Goal: Transaction & Acquisition: Purchase product/service

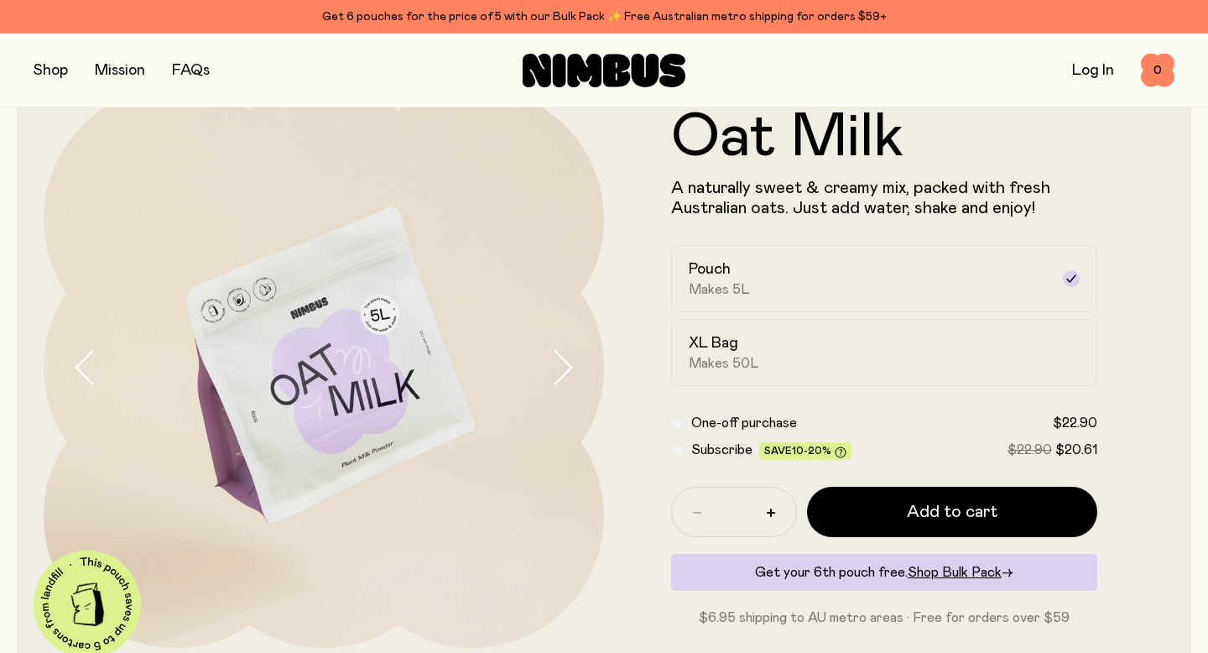
scroll to position [85, 0]
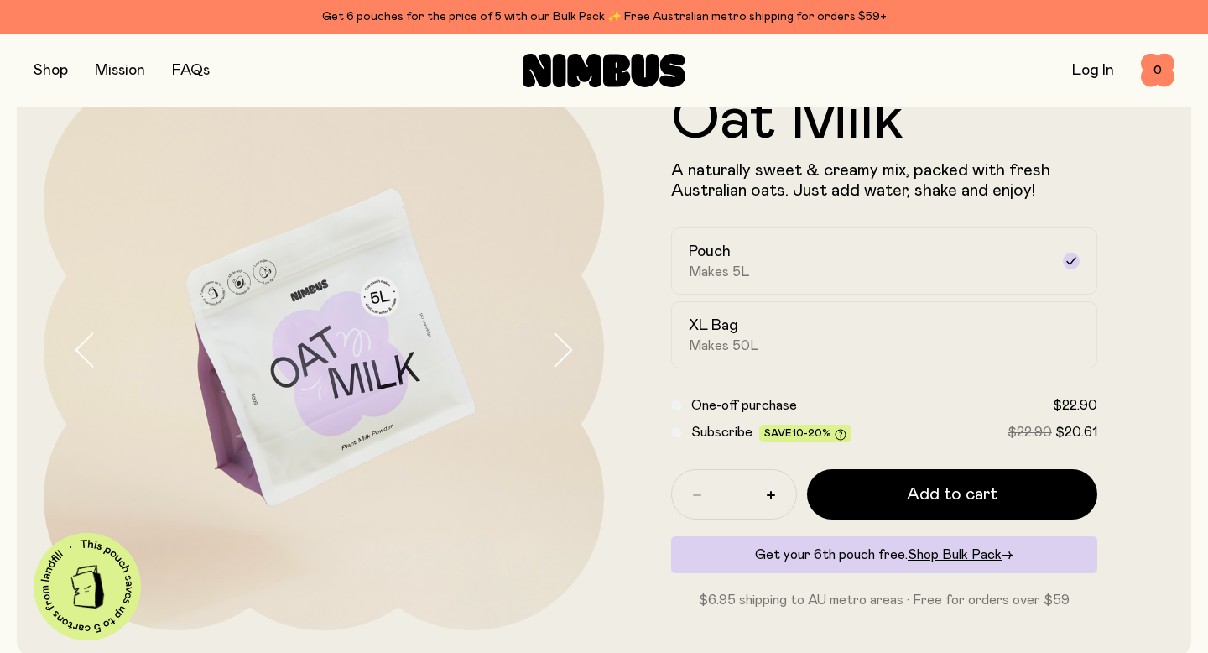
click at [557, 363] on icon "button" at bounding box center [564, 349] width 17 height 33
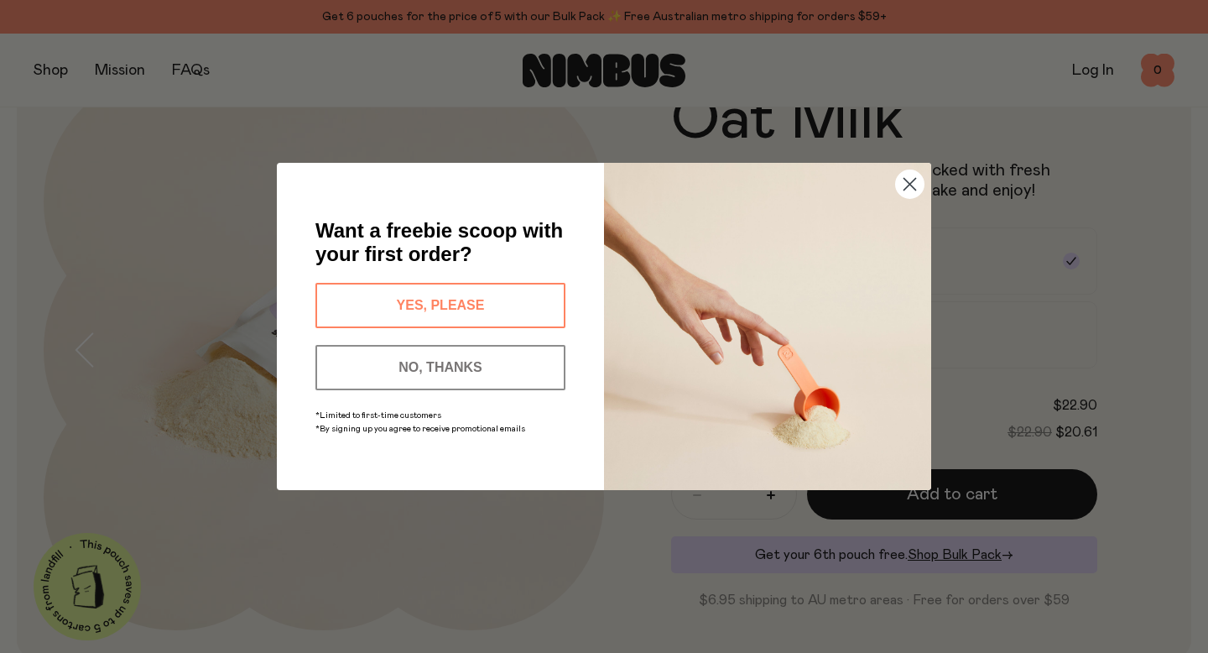
click at [421, 303] on button "YES, PLEASE" at bounding box center [441, 305] width 250 height 45
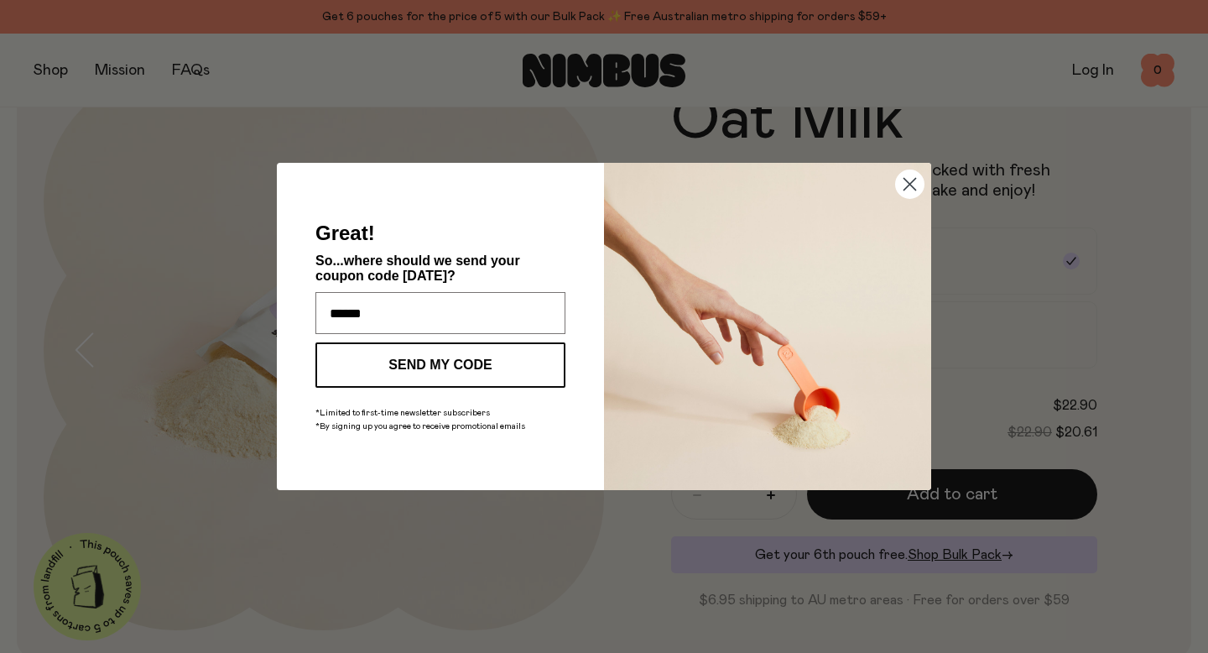
type input "**********"
click at [448, 364] on button "SEND MY CODE" at bounding box center [441, 364] width 250 height 45
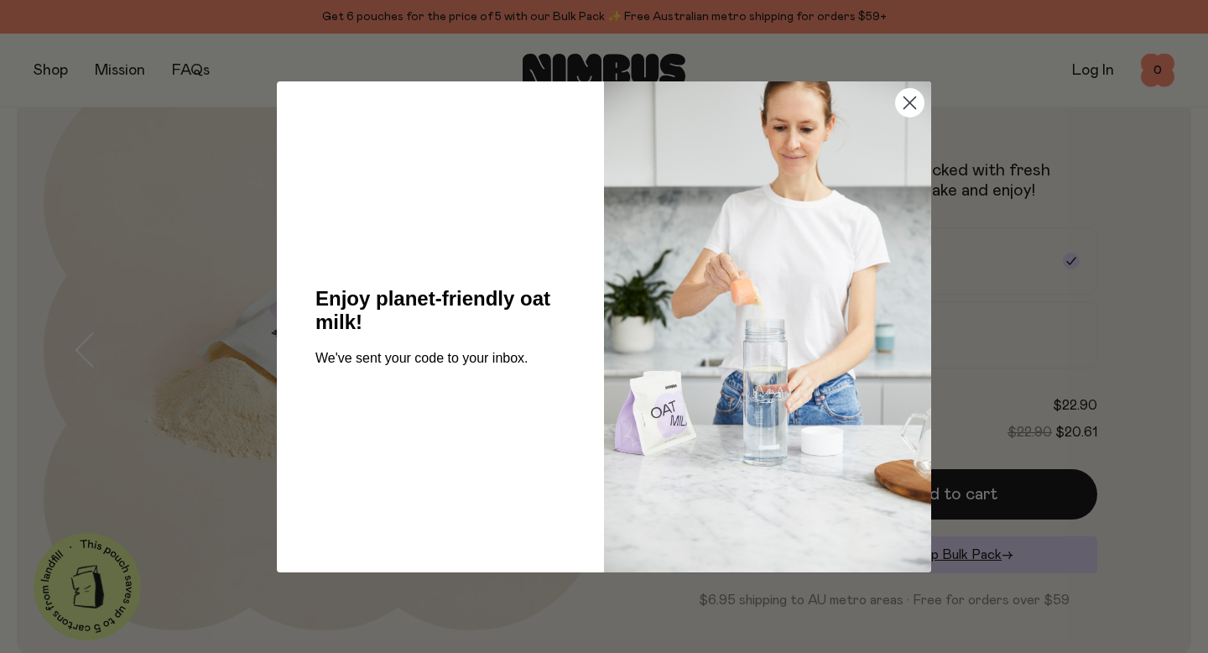
click at [915, 104] on circle "Close dialog" at bounding box center [910, 102] width 28 height 28
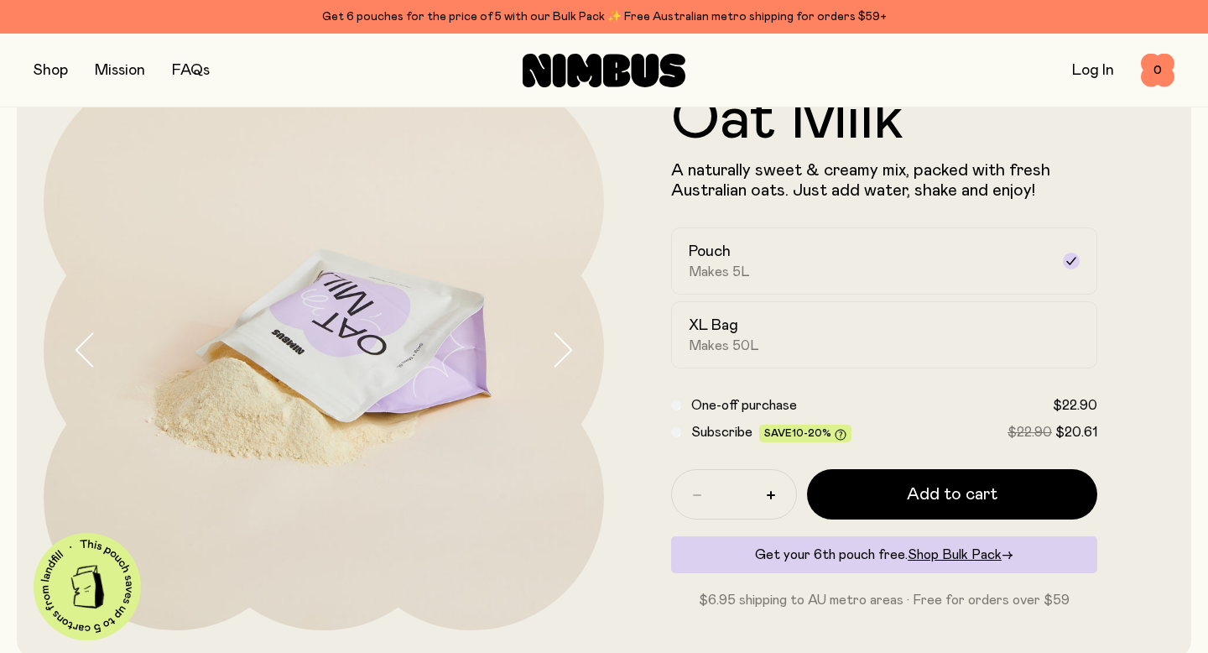
scroll to position [90, 0]
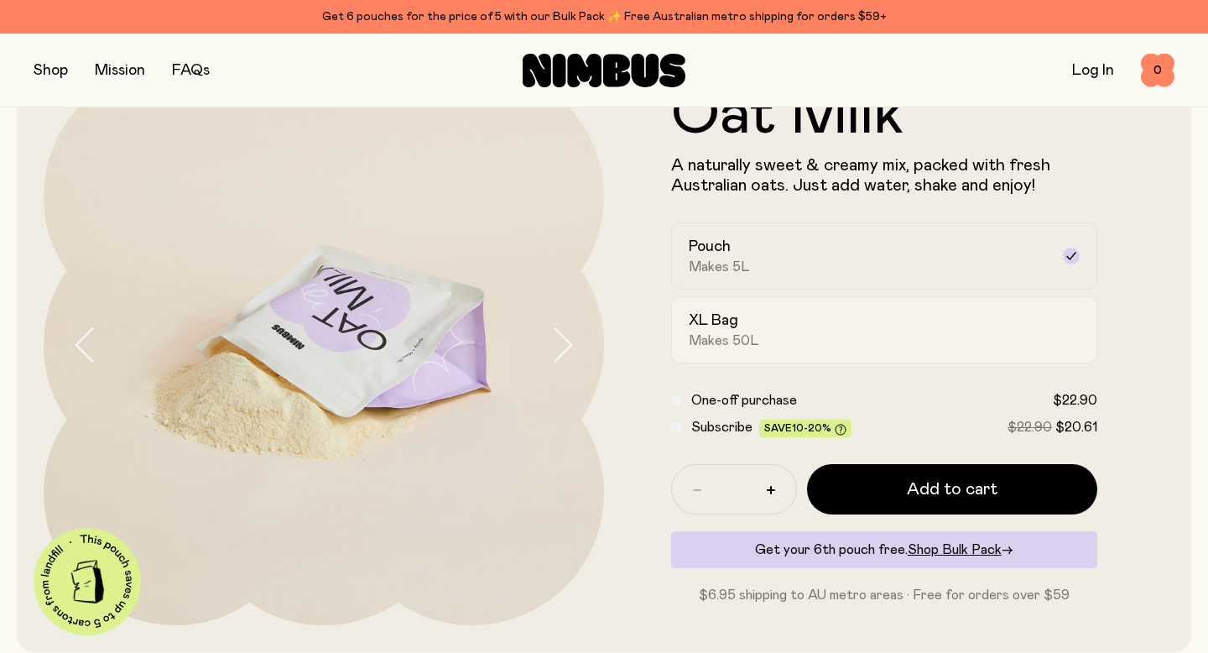
click at [826, 305] on label "XL Bag Makes 50L" at bounding box center [884, 329] width 426 height 67
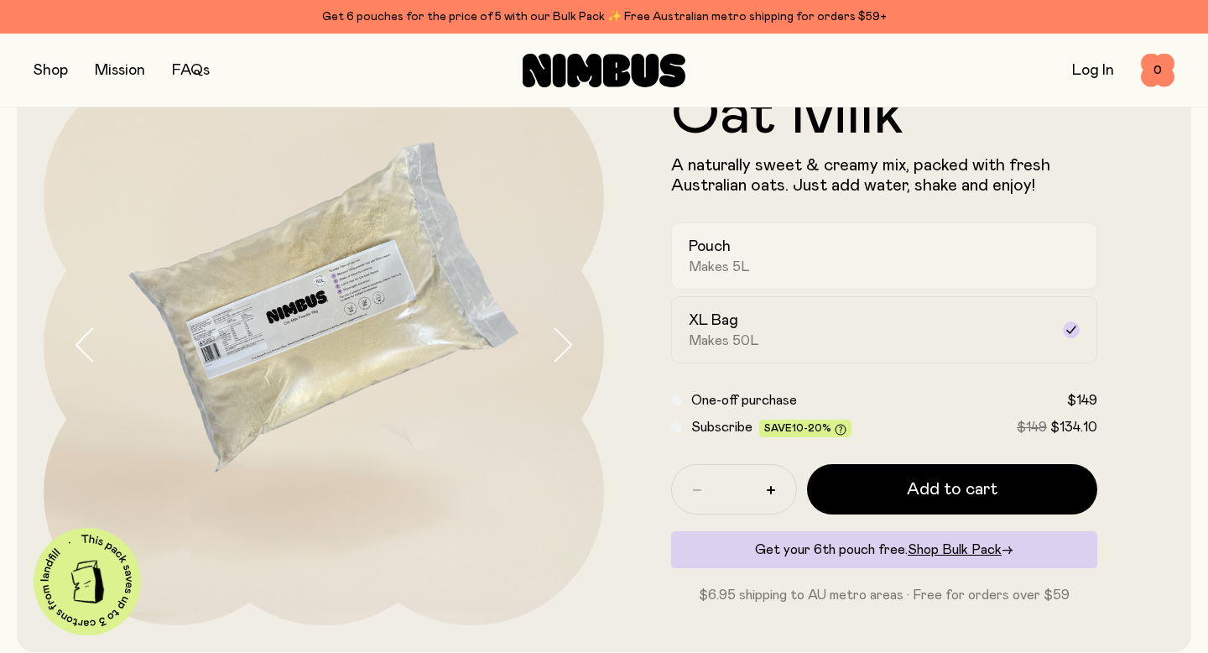
click at [824, 256] on div "Pouch Makes 5L" at bounding box center [869, 256] width 361 height 39
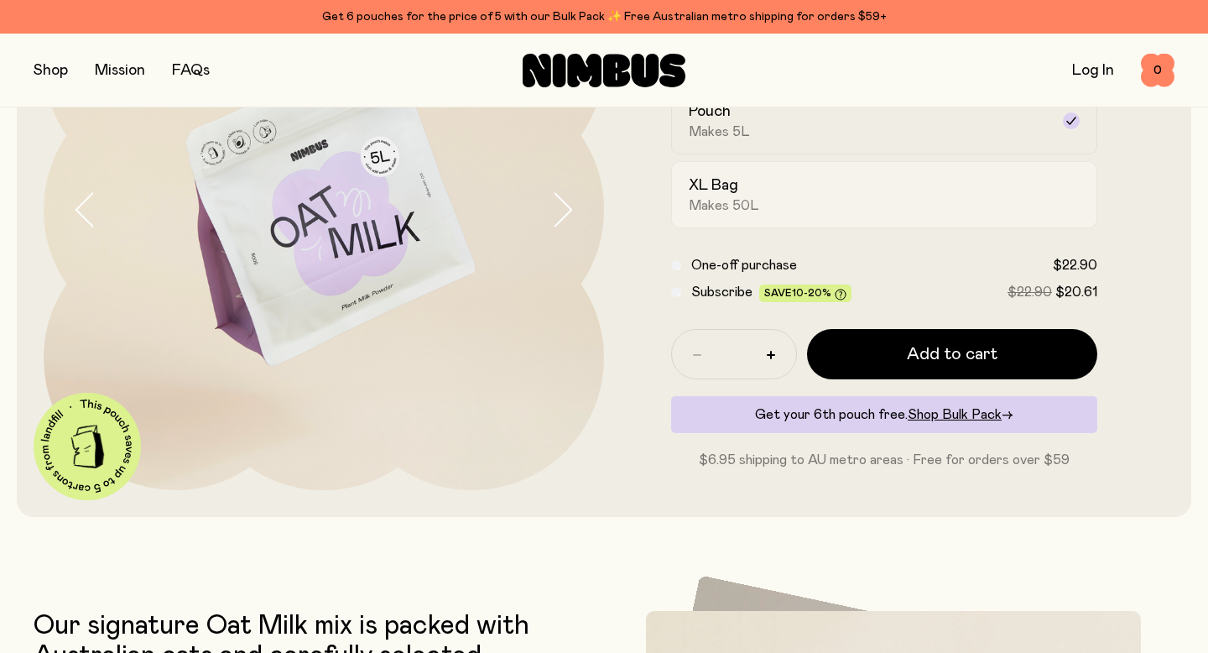
scroll to position [232, 0]
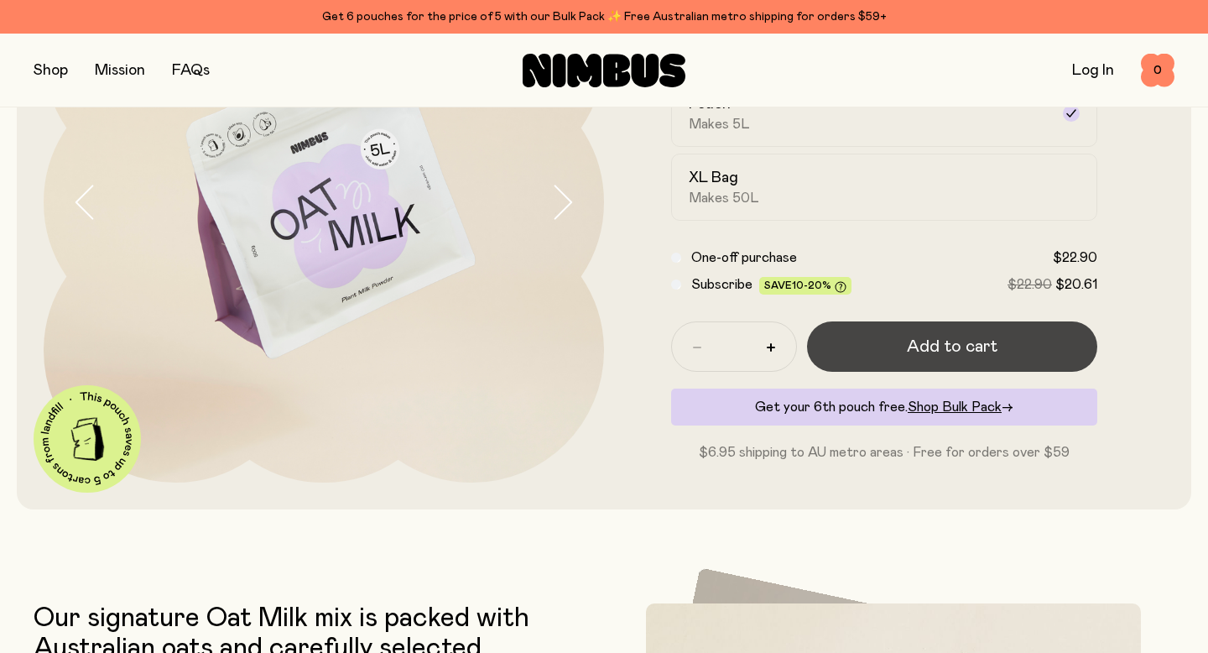
click at [923, 350] on span "Add to cart" at bounding box center [952, 346] width 91 height 23
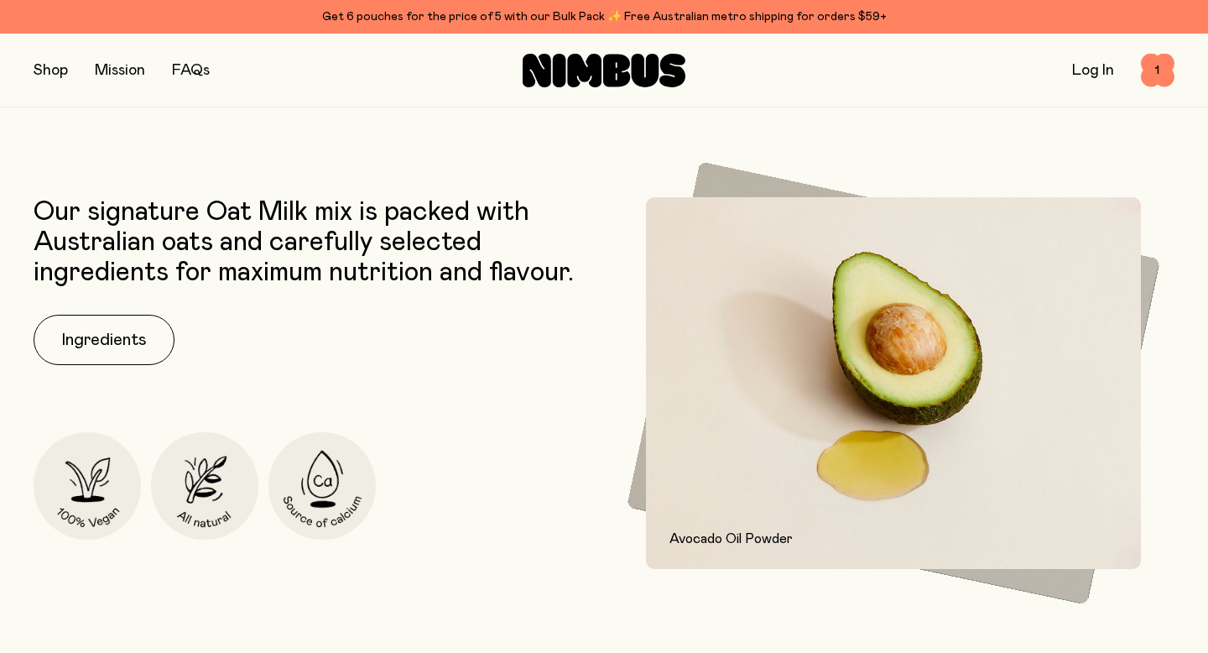
scroll to position [0, 0]
